Goal: Task Accomplishment & Management: Manage account settings

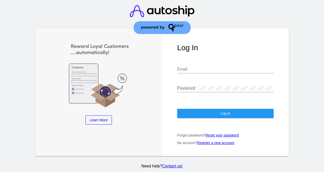
type input "marketing@eadlabs.com"
click at [212, 117] on button "Log In" at bounding box center [225, 113] width 97 height 9
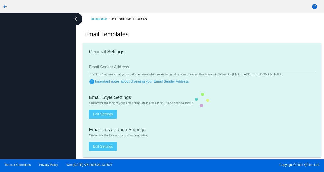
type input "support@biocbdplus.com"
checkbox input "true"
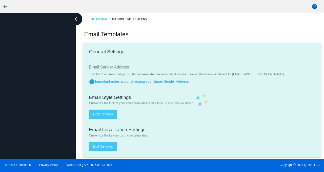
type input "minerva@biocbdplus.com"
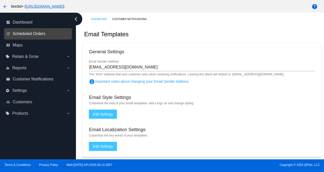
click at [41, 34] on span "Scheduled Orders" at bounding box center [29, 33] width 33 height 5
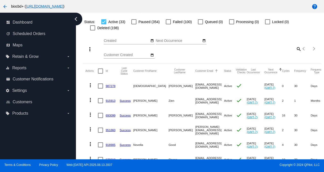
scroll to position [60, 0]
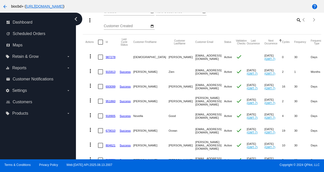
click at [111, 57] on link "987278" at bounding box center [111, 56] width 10 height 3
click at [112, 72] on link "915913" at bounding box center [111, 71] width 10 height 3
click at [111, 85] on link "693099" at bounding box center [111, 86] width 10 height 3
click at [111, 102] on link "951860" at bounding box center [111, 100] width 10 height 3
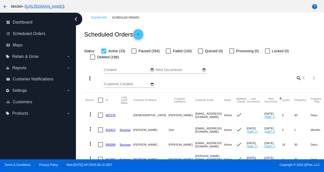
scroll to position [0, 0]
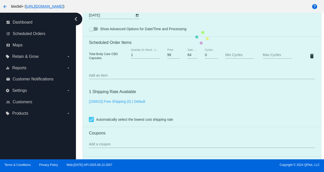
scroll to position [320, 0]
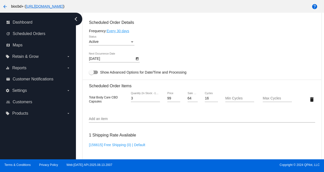
scroll to position [314, 0]
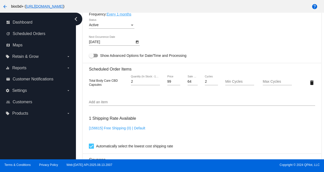
scroll to position [327, 0]
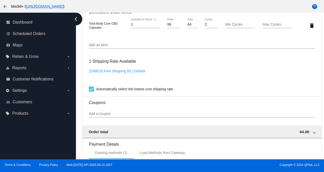
scroll to position [355, 0]
